Goal: Task Accomplishment & Management: Use online tool/utility

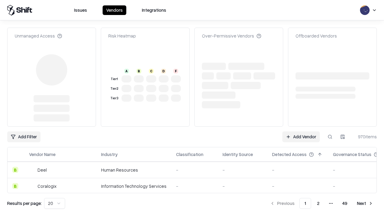
click at [301, 131] on link "Add Vendor" at bounding box center [301, 136] width 38 height 11
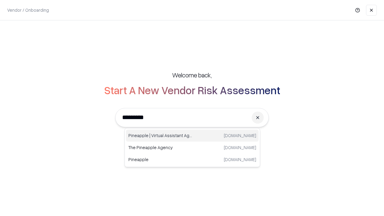
click at [192, 136] on div "Pineapple | Virtual Assistant Agency [DOMAIN_NAME]" at bounding box center [192, 136] width 133 height 12
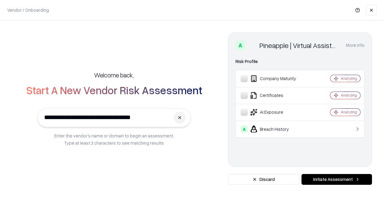
type input "**********"
click at [337, 179] on button "Initiate Assessment" at bounding box center [337, 179] width 71 height 11
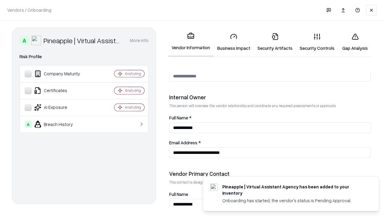
scroll to position [311, 0]
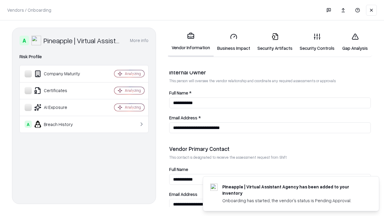
click at [275, 42] on link "Security Artifacts" at bounding box center [275, 42] width 42 height 28
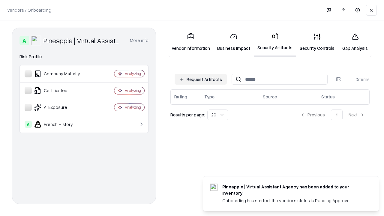
click at [201, 79] on button "Request Artifacts" at bounding box center [201, 79] width 52 height 11
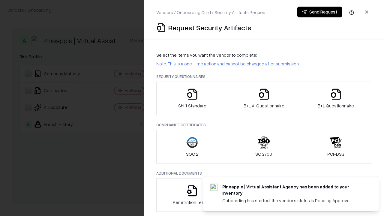
click at [336, 98] on icon "button" at bounding box center [336, 94] width 12 height 12
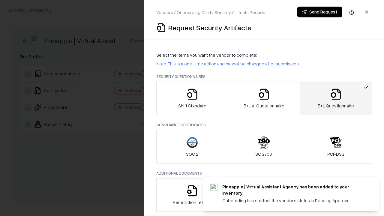
click at [264, 98] on icon "button" at bounding box center [264, 94] width 12 height 12
click at [320, 12] on button "Send Request" at bounding box center [319, 12] width 45 height 11
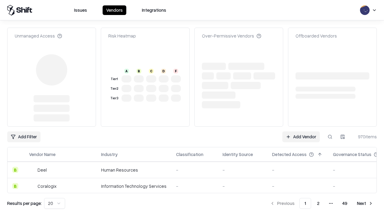
click at [301, 137] on link "Add Vendor" at bounding box center [301, 136] width 38 height 11
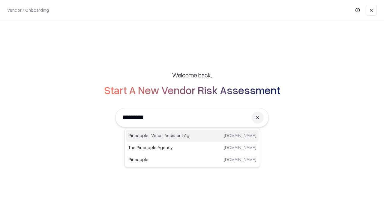
click at [192, 136] on div "Pineapple | Virtual Assistant Agency [DOMAIN_NAME]" at bounding box center [192, 136] width 133 height 12
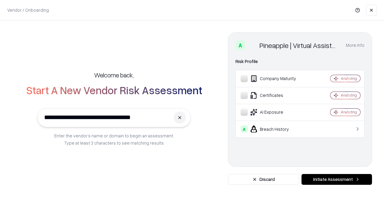
type input "**********"
click at [337, 179] on button "Initiate Assessment" at bounding box center [337, 179] width 71 height 11
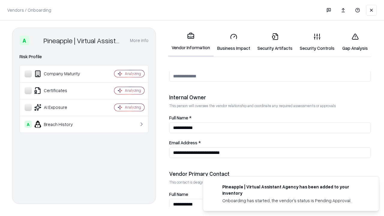
scroll to position [311, 0]
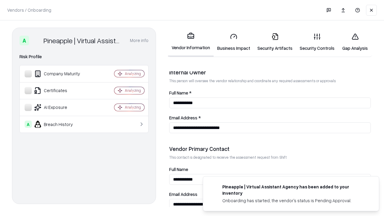
click at [355, 42] on link "Gap Analysis" at bounding box center [355, 42] width 34 height 28
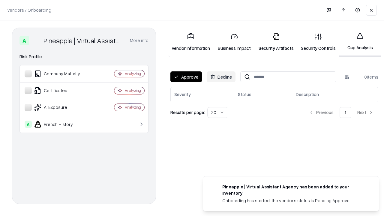
click at [186, 77] on button "Approve" at bounding box center [186, 76] width 32 height 11
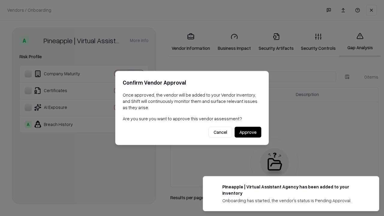
click at [248, 132] on button "Approve" at bounding box center [248, 132] width 27 height 11
